Goal: Obtain resource: Download file/media

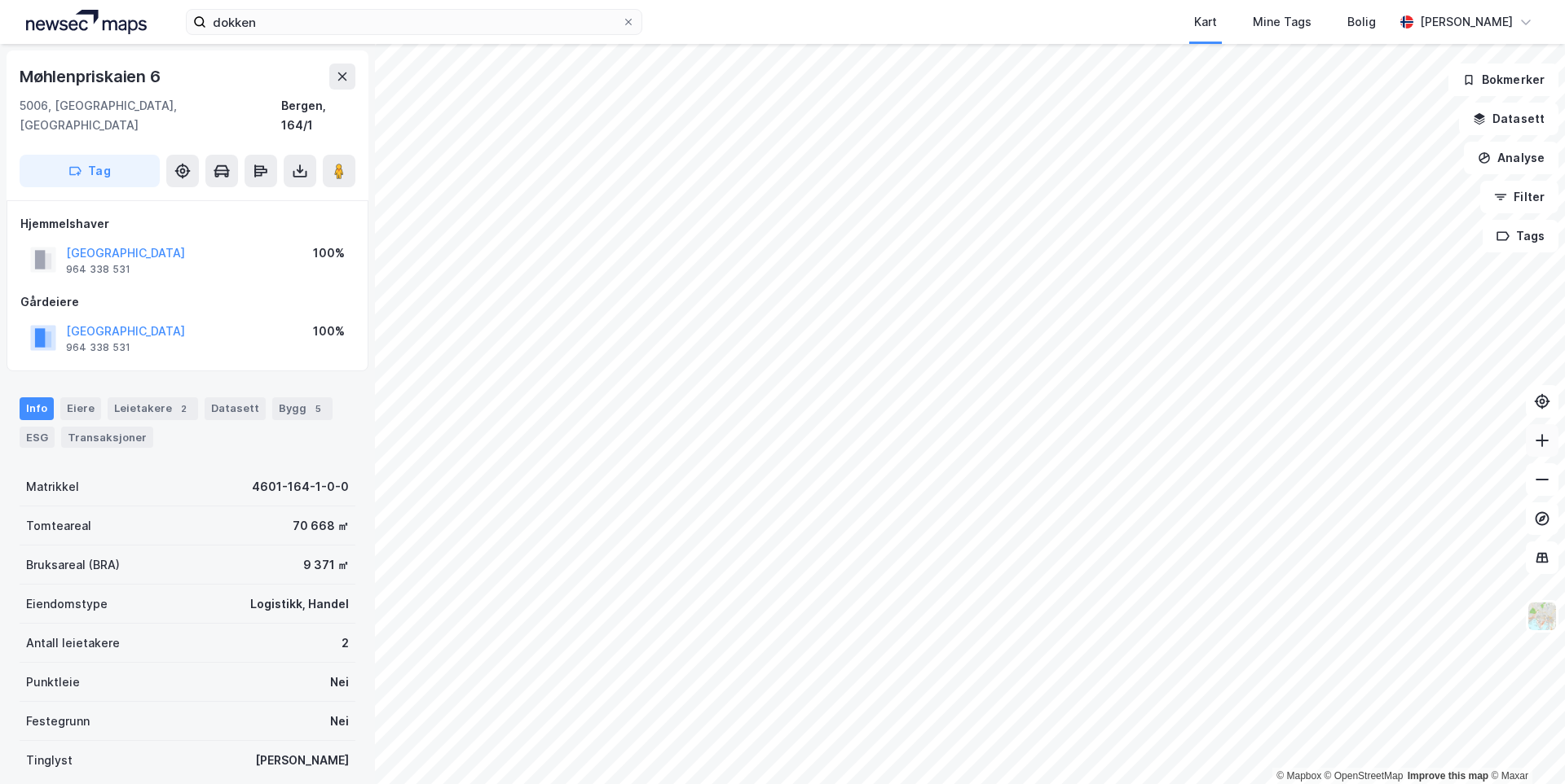
click at [1535, 448] on icon at bounding box center [1542, 440] width 16 height 16
click at [1047, 784] on html "dokken Kart Mine Tags Bolig [PERSON_NAME] © Mapbox © OpenStreetMap Improve this…" at bounding box center [782, 392] width 1565 height 784
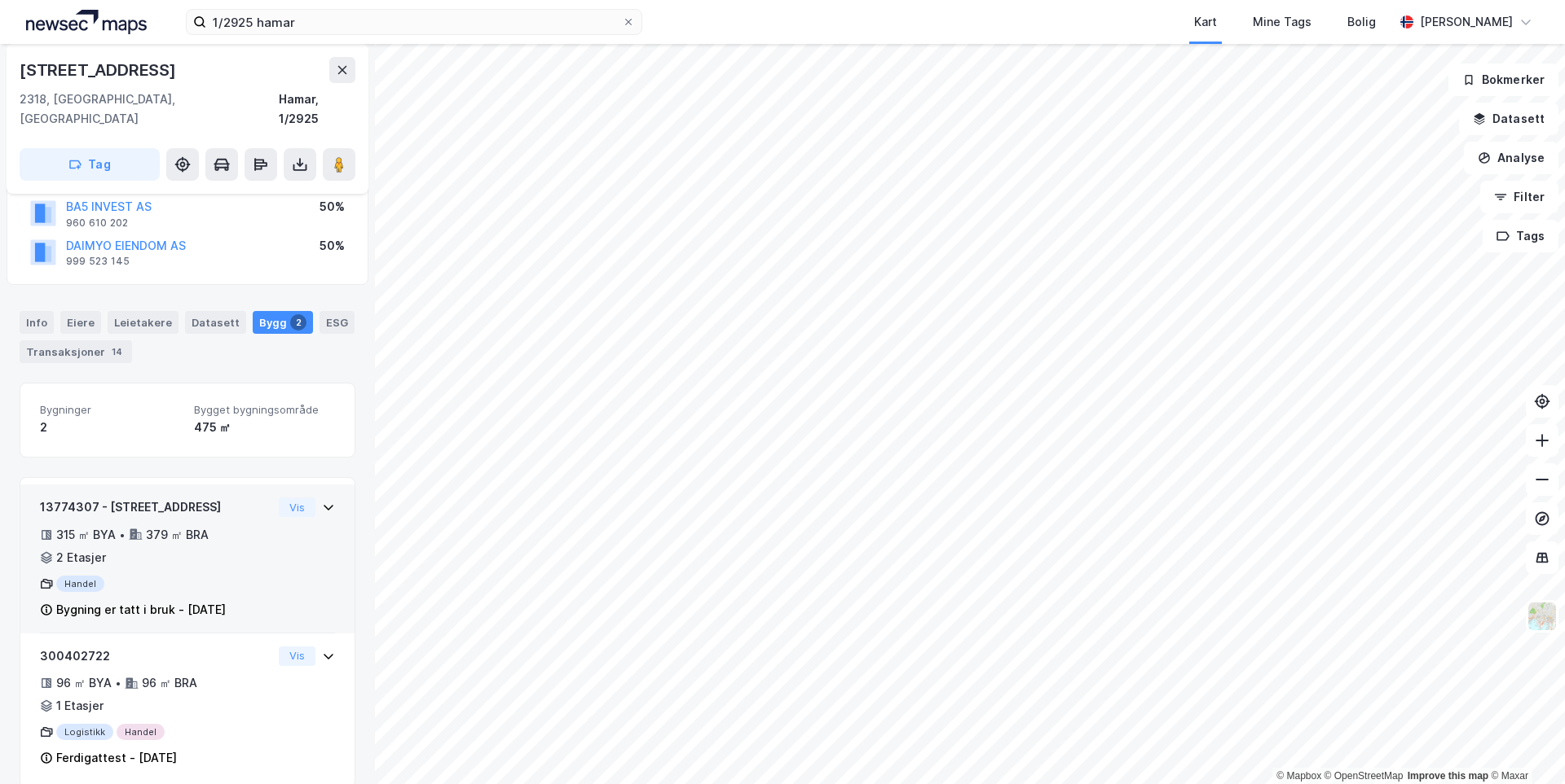
scroll to position [129, 0]
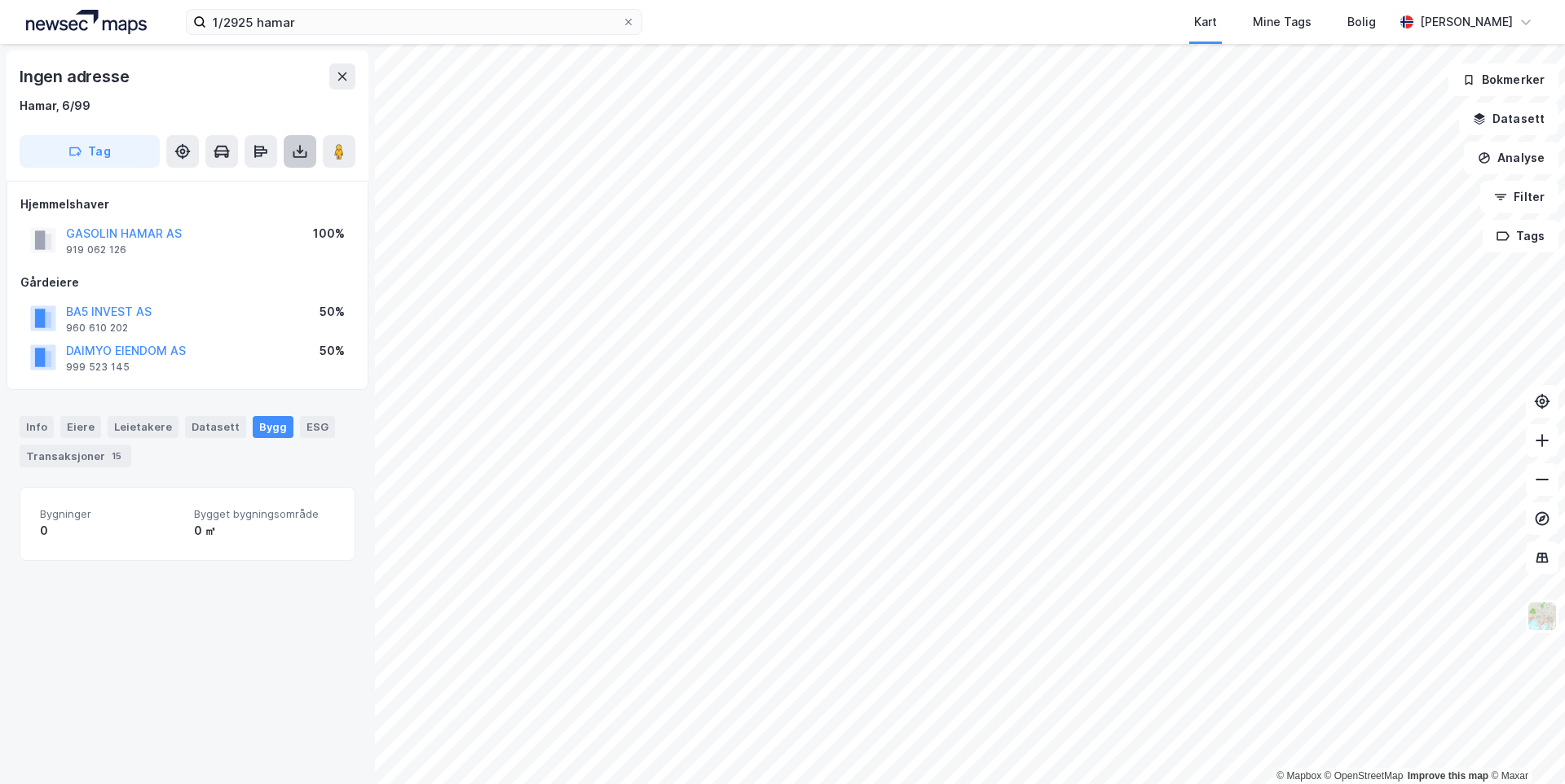
click at [298, 166] on button at bounding box center [300, 152] width 33 height 33
click at [264, 187] on div "Last ned grunnbok" at bounding box center [219, 184] width 94 height 13
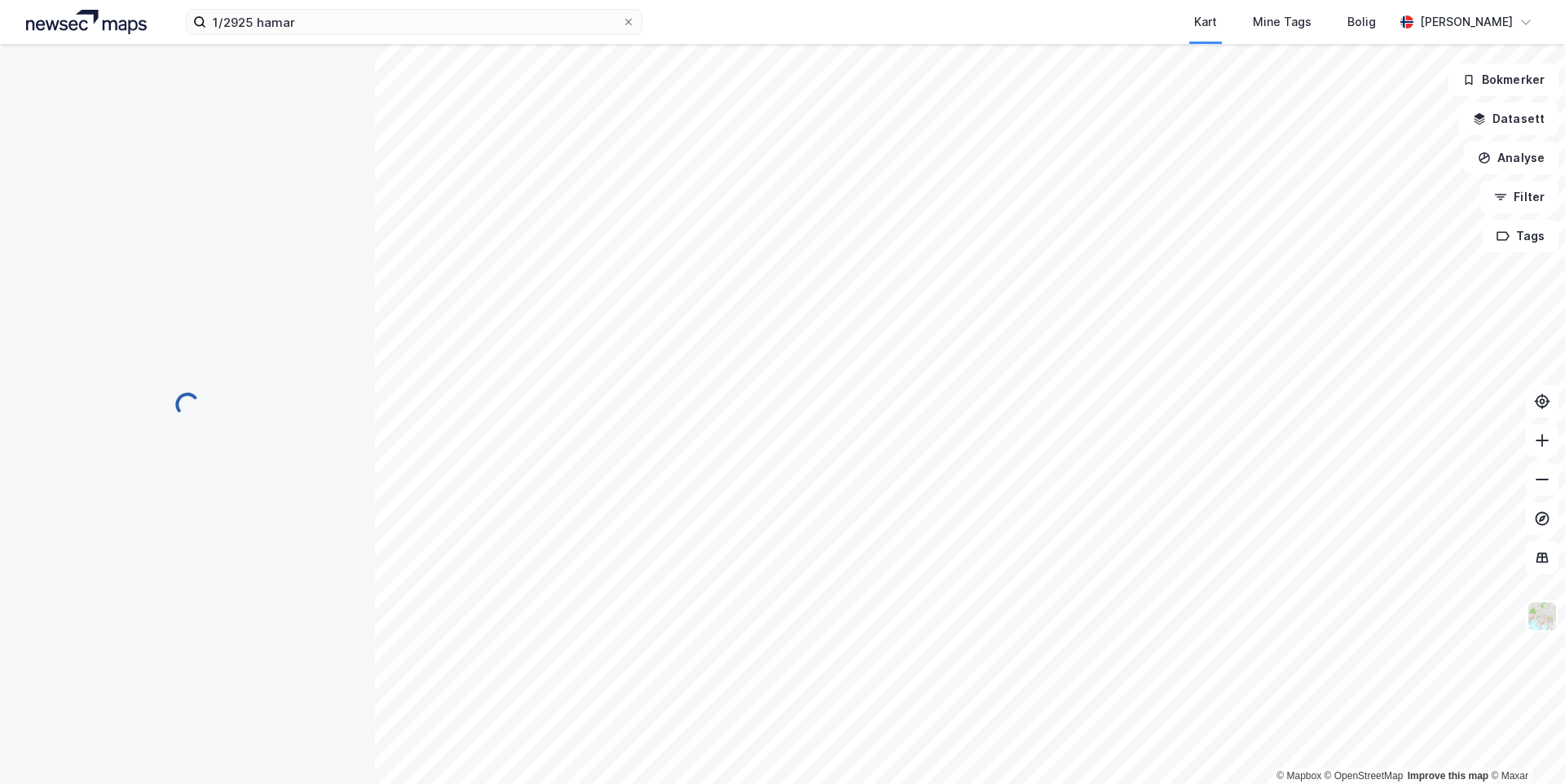
scroll to position [129, 0]
